Goal: Complete application form

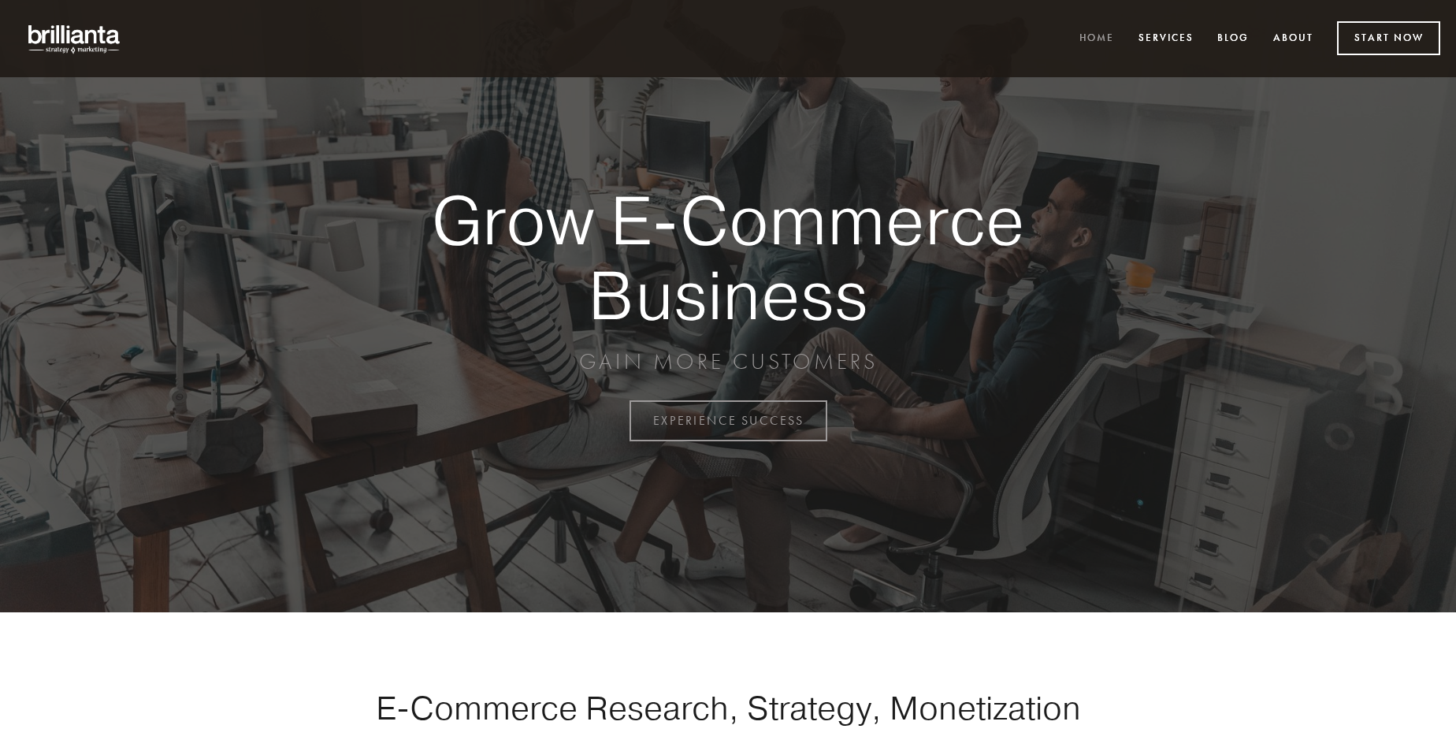
scroll to position [4129, 0]
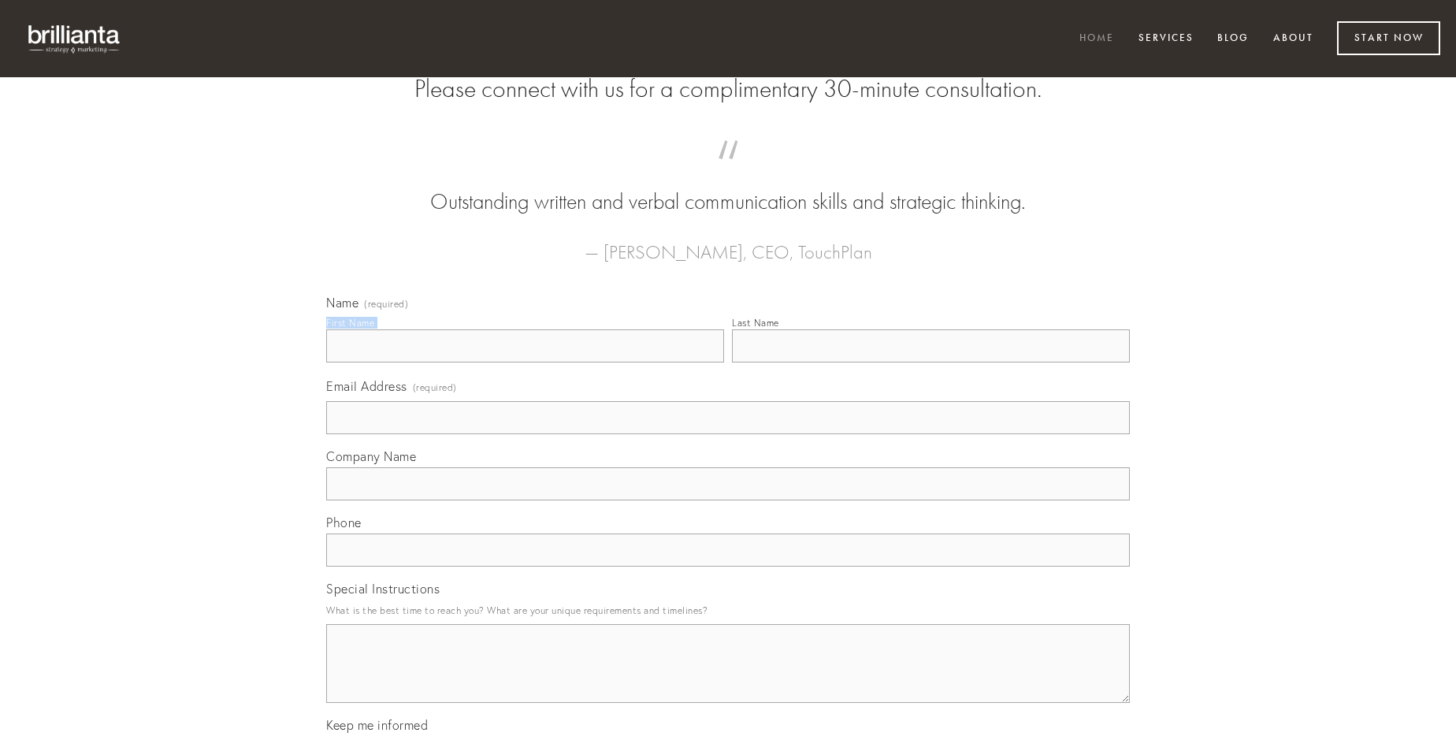
type input "[PERSON_NAME]"
click at [930, 362] on input "Last Name" at bounding box center [931, 345] width 398 height 33
type input "[PERSON_NAME]"
click at [728, 434] on input "Email Address (required)" at bounding box center [727, 417] width 803 height 33
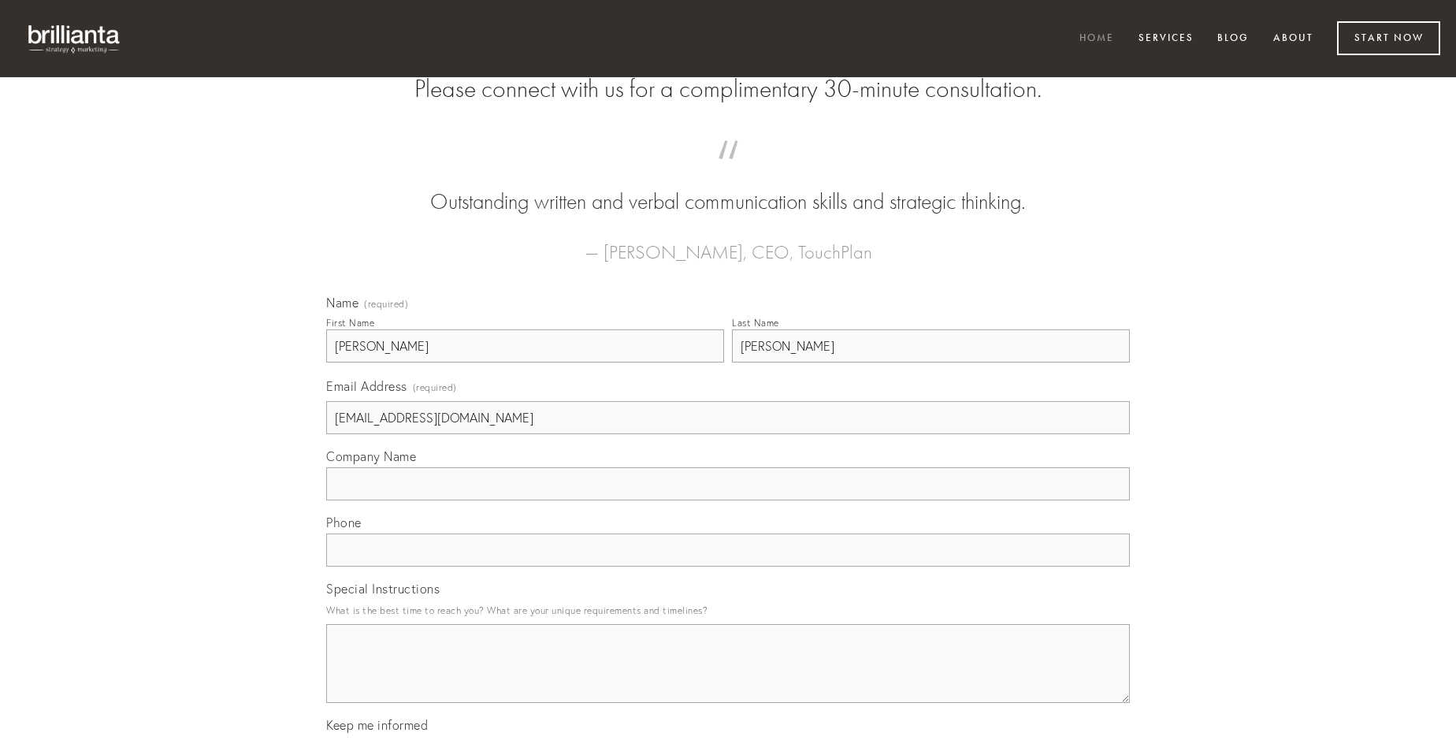
type input "[EMAIL_ADDRESS][DOMAIN_NAME]"
click at [728, 500] on input "Company Name" at bounding box center [727, 483] width 803 height 33
type input "tantum"
click at [728, 566] on input "text" at bounding box center [727, 549] width 803 height 33
click at [728, 677] on textarea "Special Instructions" at bounding box center [727, 663] width 803 height 79
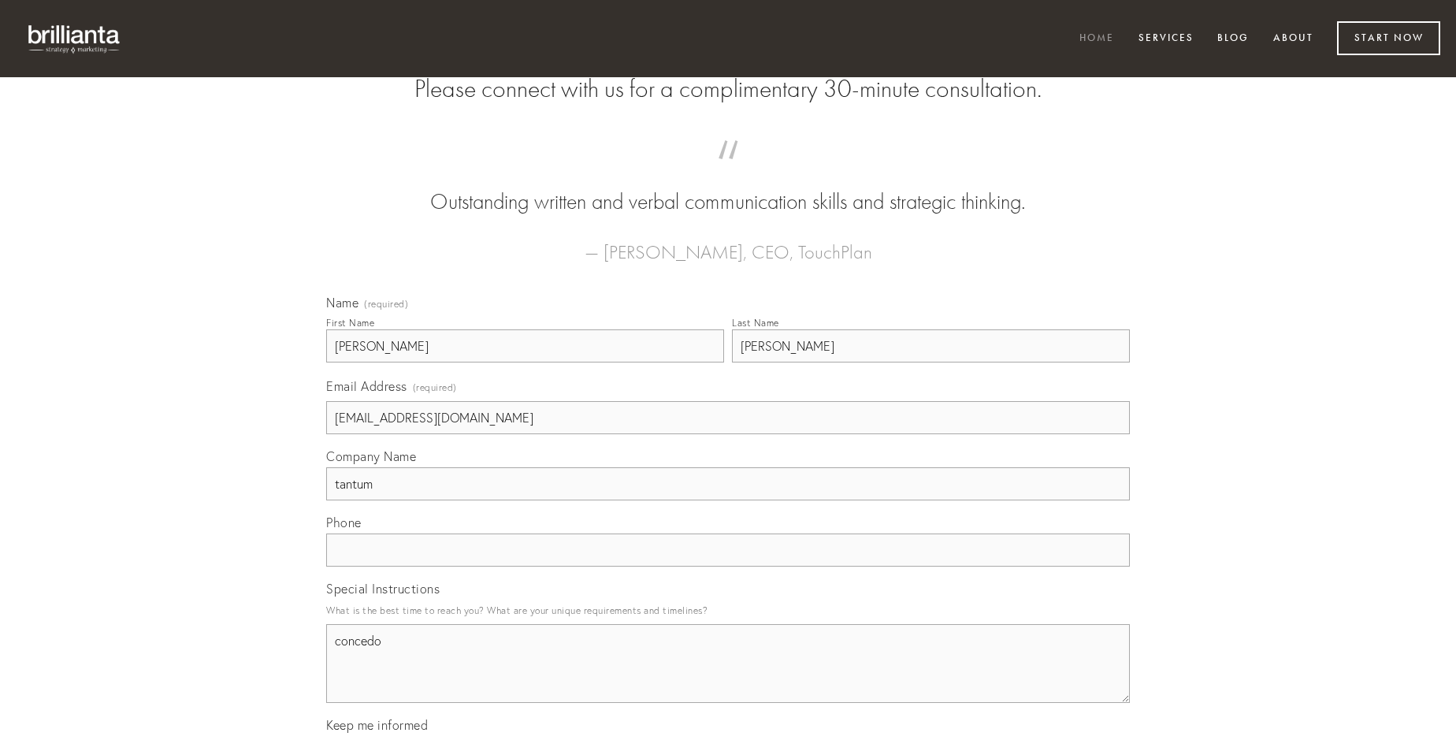
type textarea "concedo"
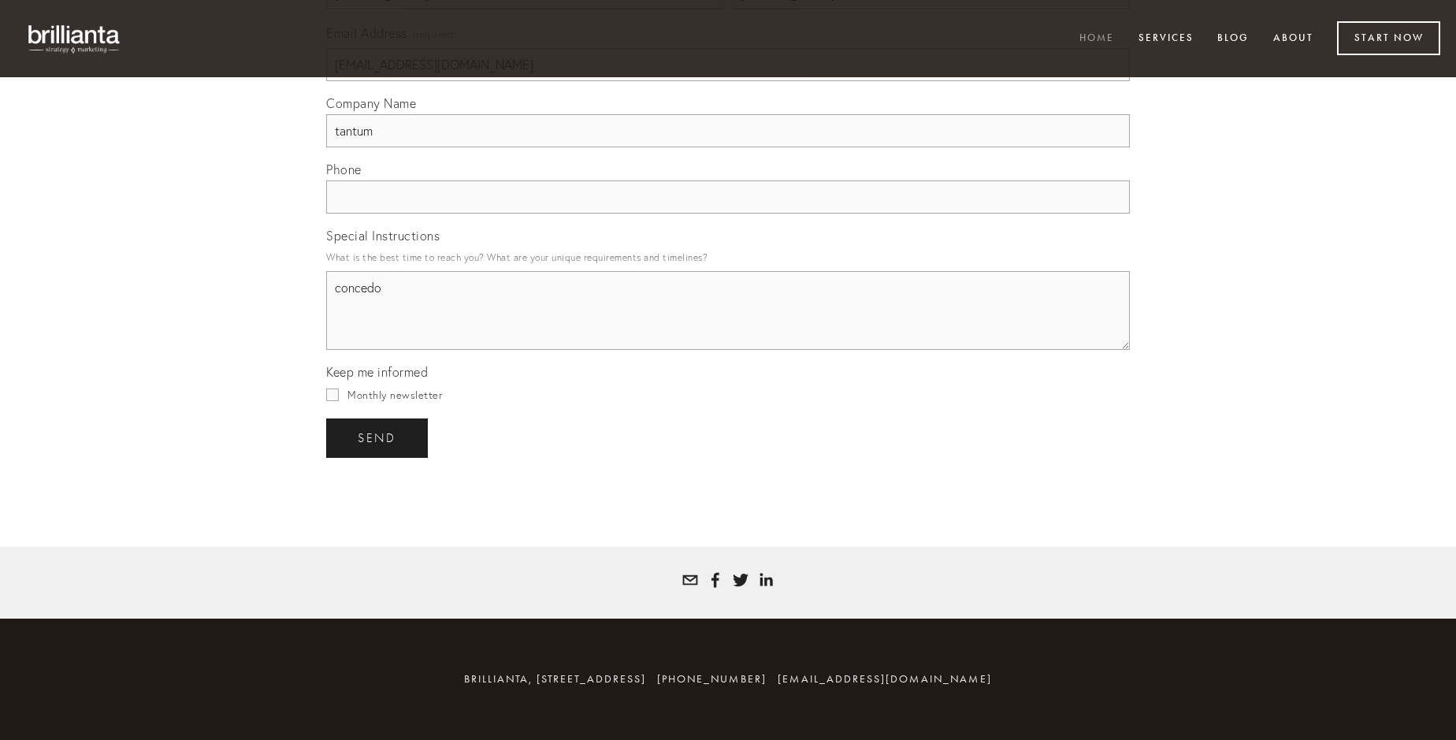
click at [378, 437] on span "send" at bounding box center [377, 438] width 39 height 14
